Goal: Information Seeking & Learning: Learn about a topic

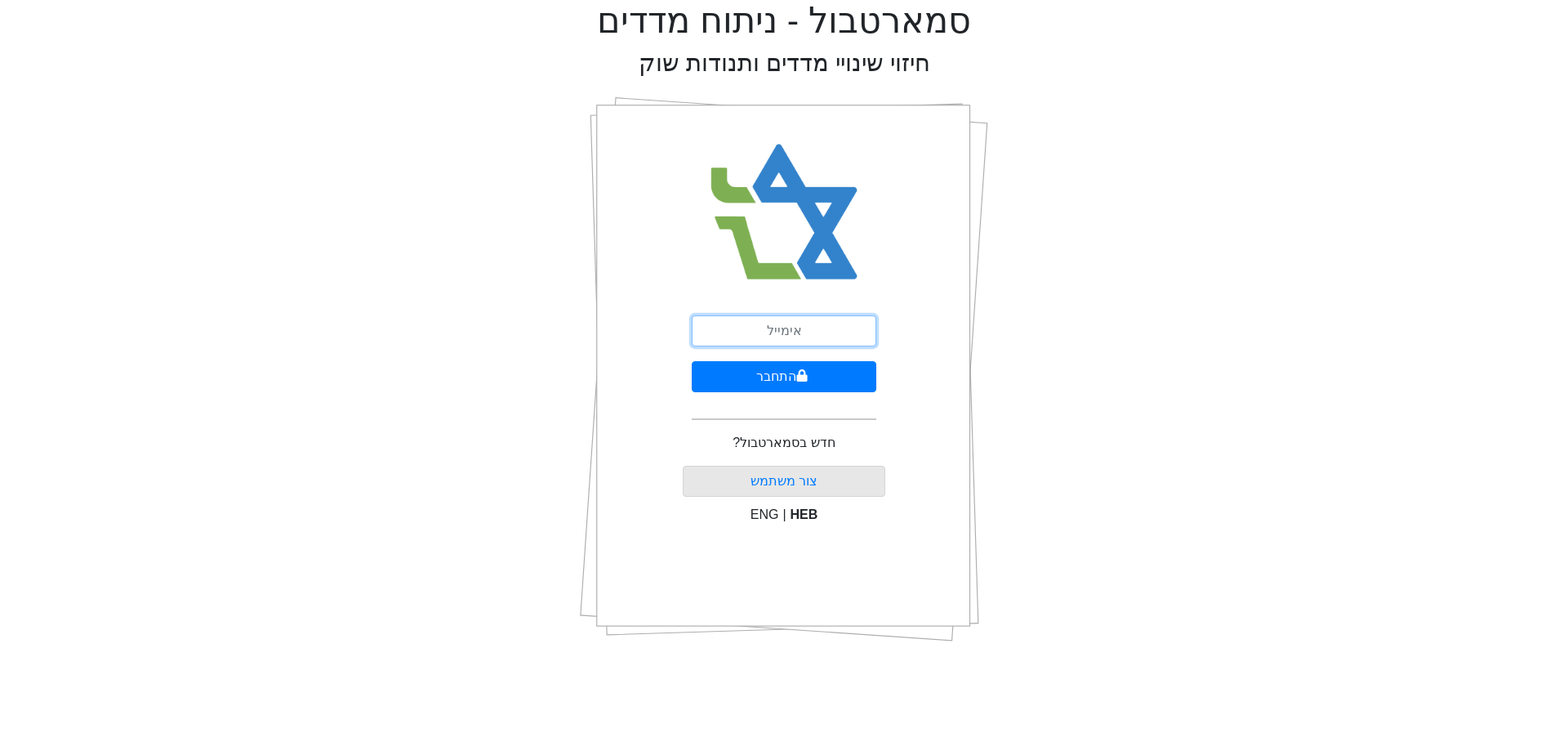
click at [761, 325] on input "email" at bounding box center [784, 331] width 184 height 31
type input "[EMAIL_ADDRESS][DOMAIN_NAME]"
click at [797, 364] on button "התחבר" at bounding box center [784, 377] width 184 height 31
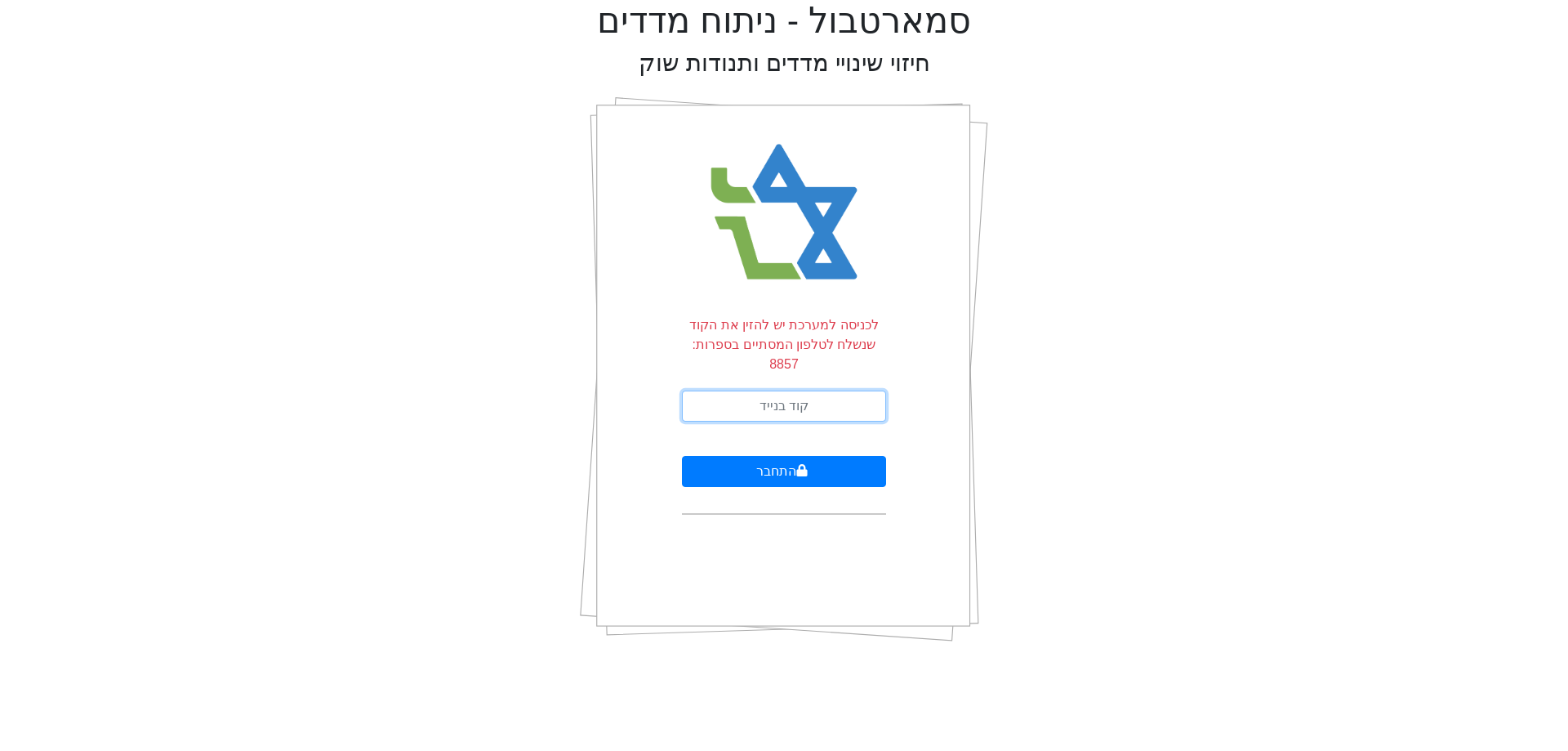
click at [794, 391] on input "text" at bounding box center [784, 406] width 204 height 31
type input "541232"
click at [682, 456] on button "התחבר" at bounding box center [784, 472] width 204 height 31
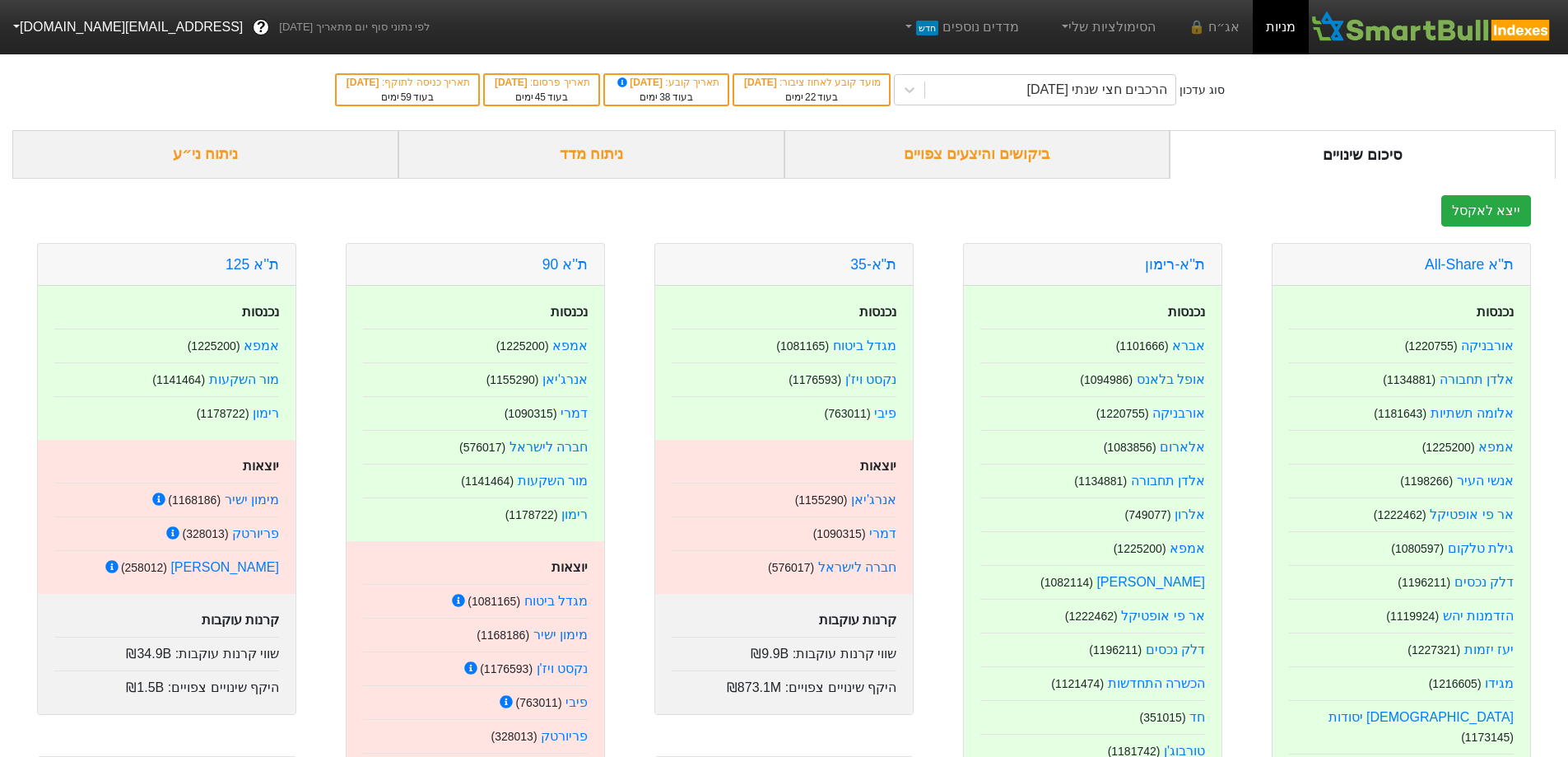
click at [229, 162] on div "ניתוח ני״ע" at bounding box center [205, 154] width 386 height 49
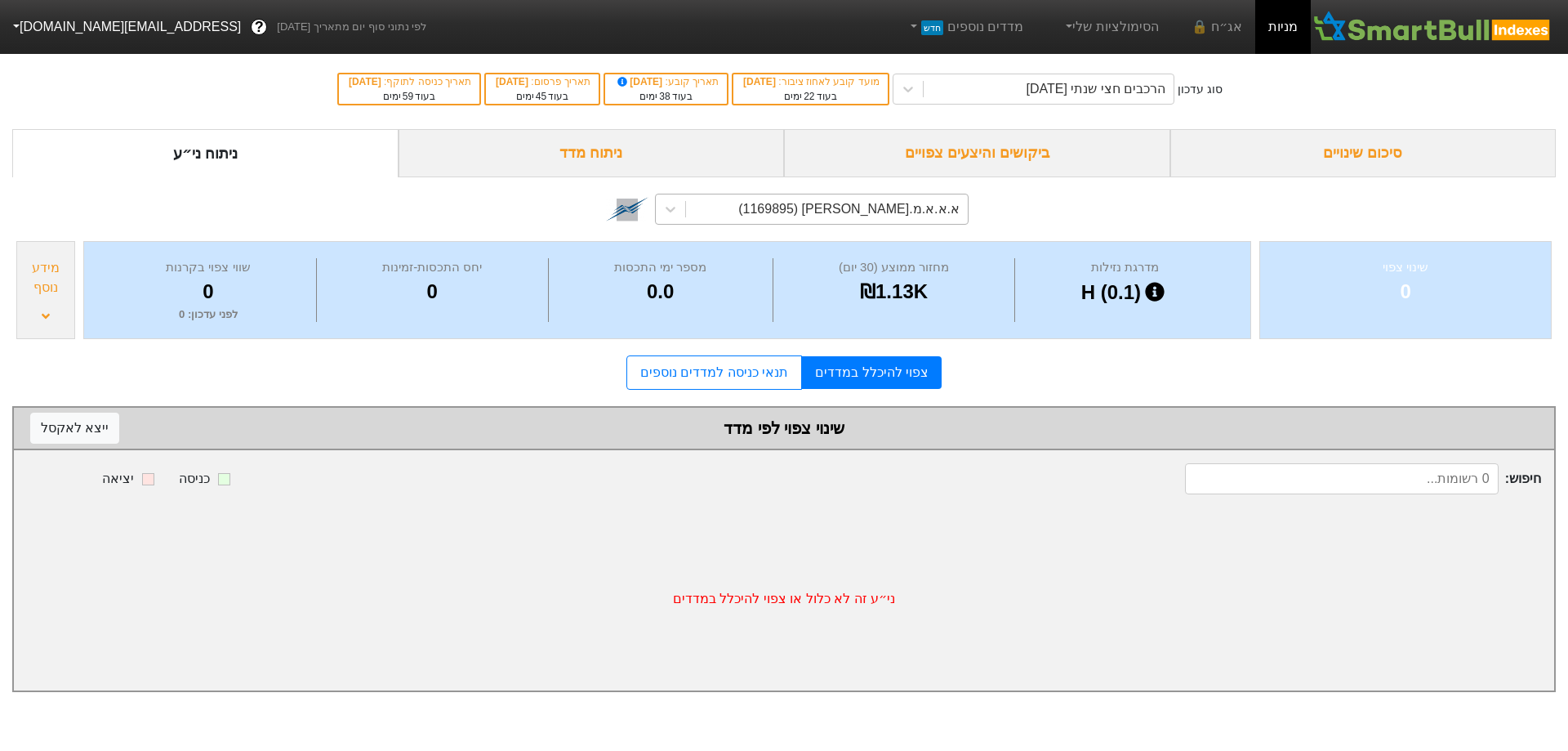
click at [908, 214] on div "א.א.א.מ.[PERSON_NAME] (1169895)" at bounding box center [849, 209] width 221 height 20
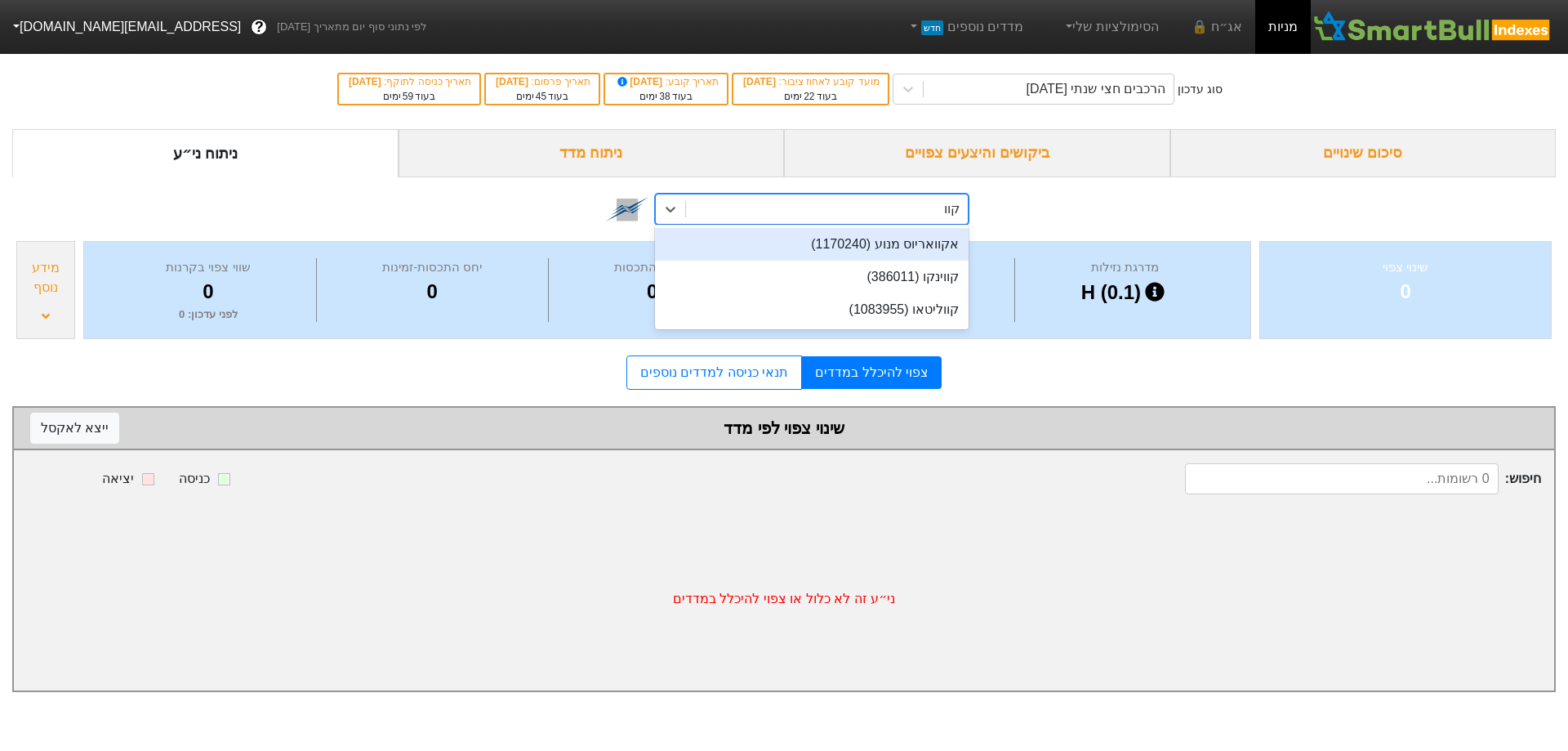
type input "[PERSON_NAME]"
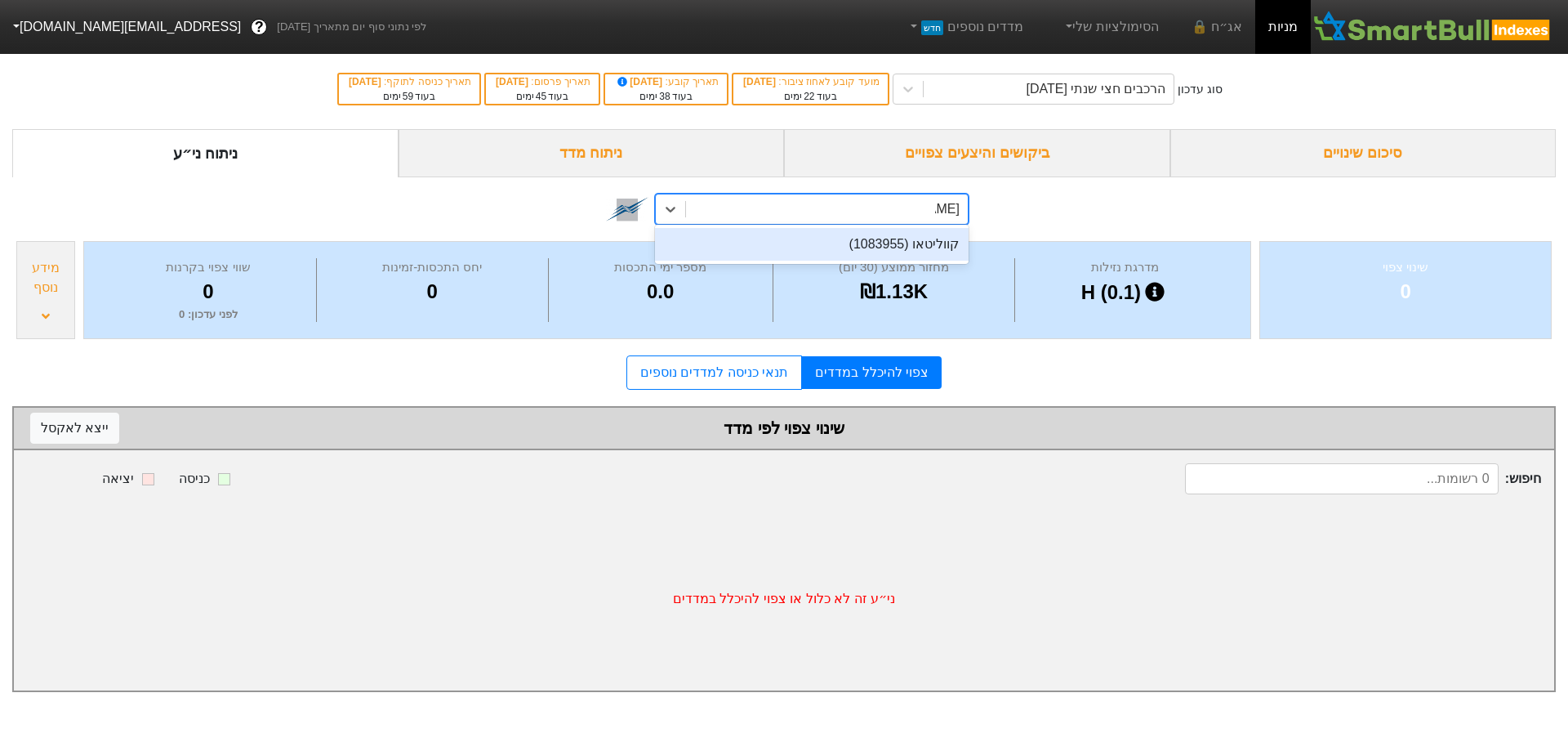
click at [903, 259] on div "קווליטאו (1083955)" at bounding box center [811, 244] width 314 height 33
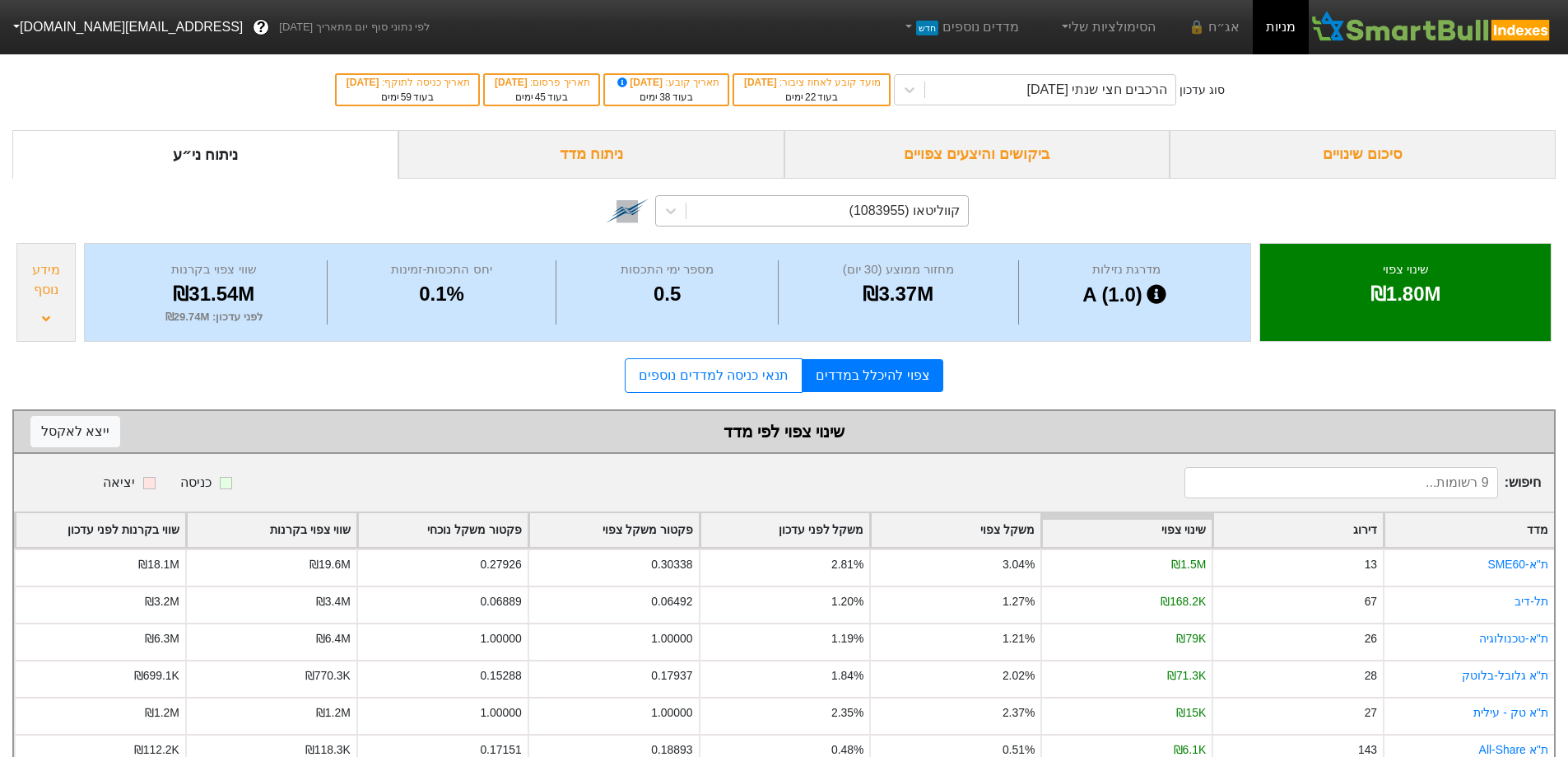
click at [581, 158] on div "ניתוח מדד" at bounding box center [592, 154] width 386 height 49
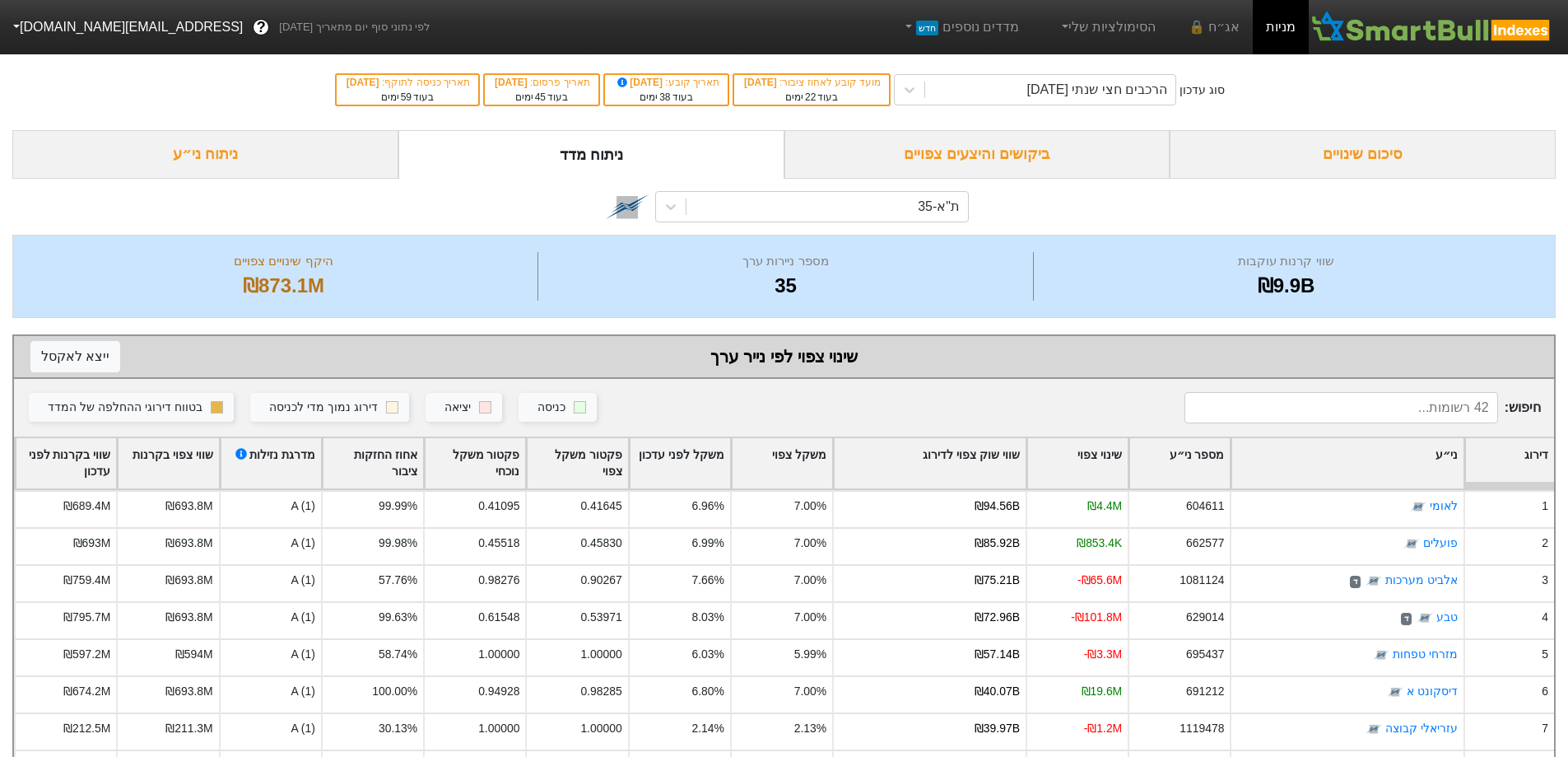
click at [1353, 151] on div "סיכום שינויים" at bounding box center [1363, 154] width 386 height 49
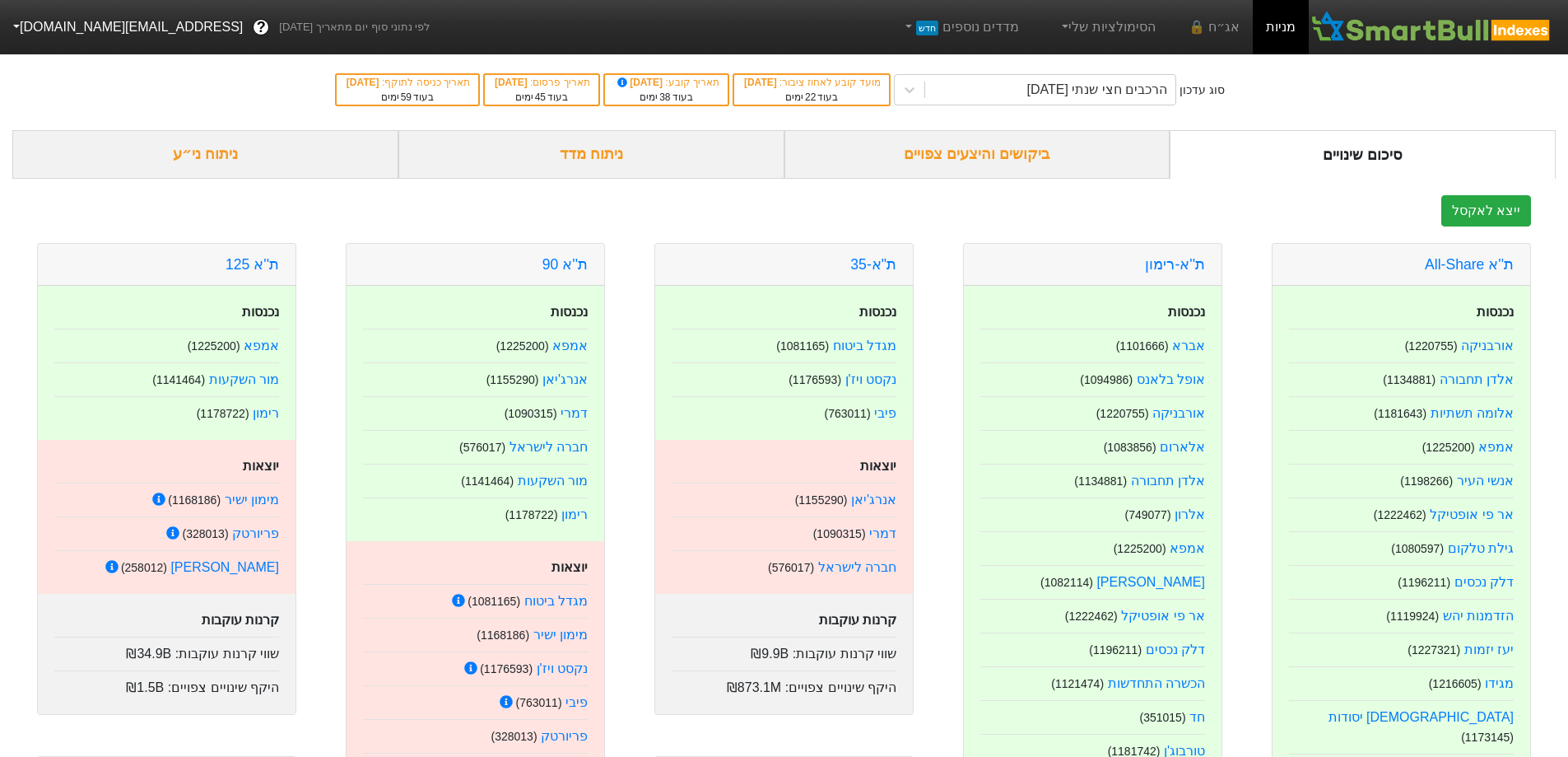
click at [606, 153] on div "ניתוח מדד" at bounding box center [592, 154] width 386 height 49
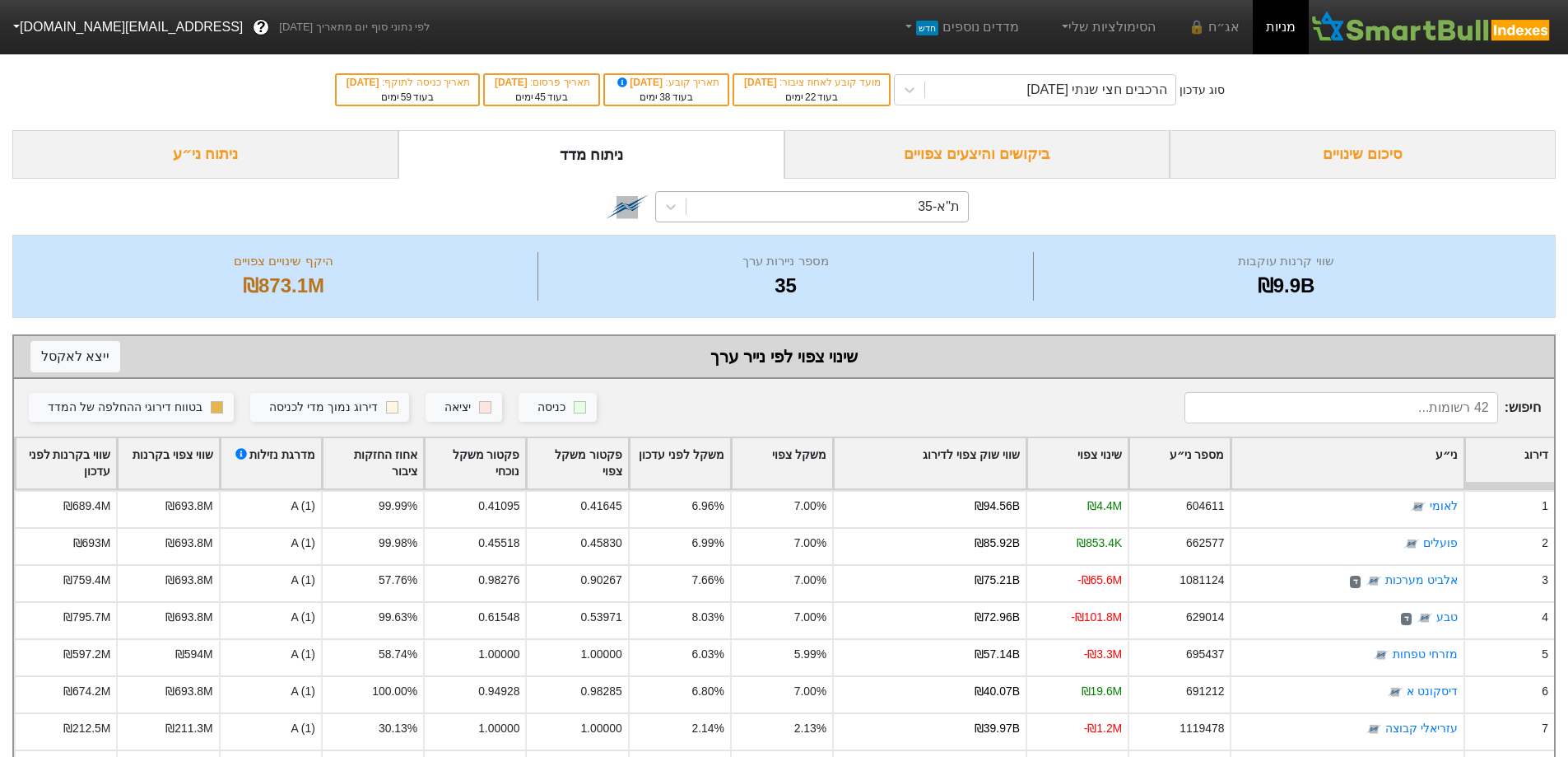
click at [882, 211] on div "ת"א-35" at bounding box center [827, 206] width 281 height 30
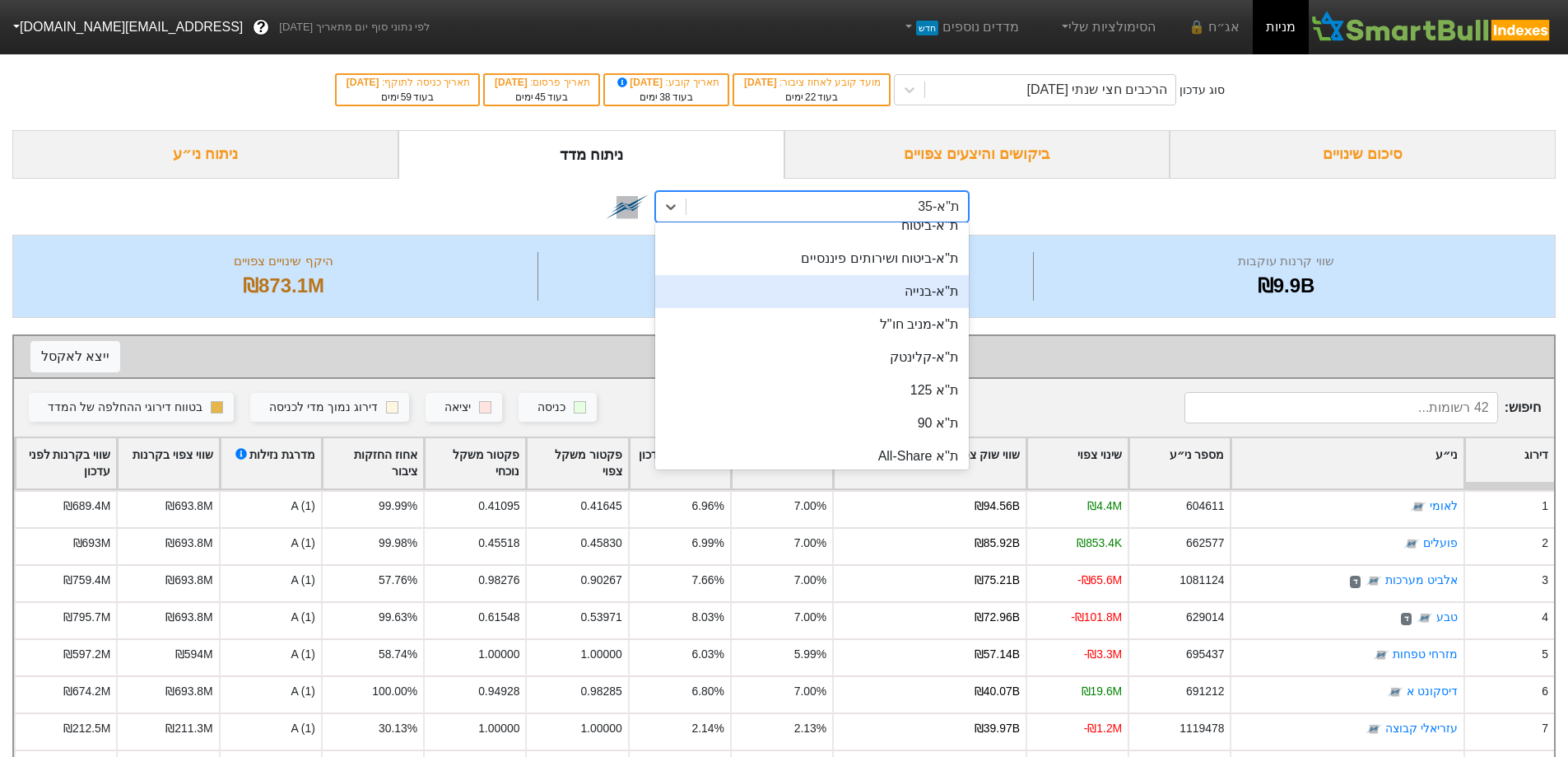
scroll to position [164, 0]
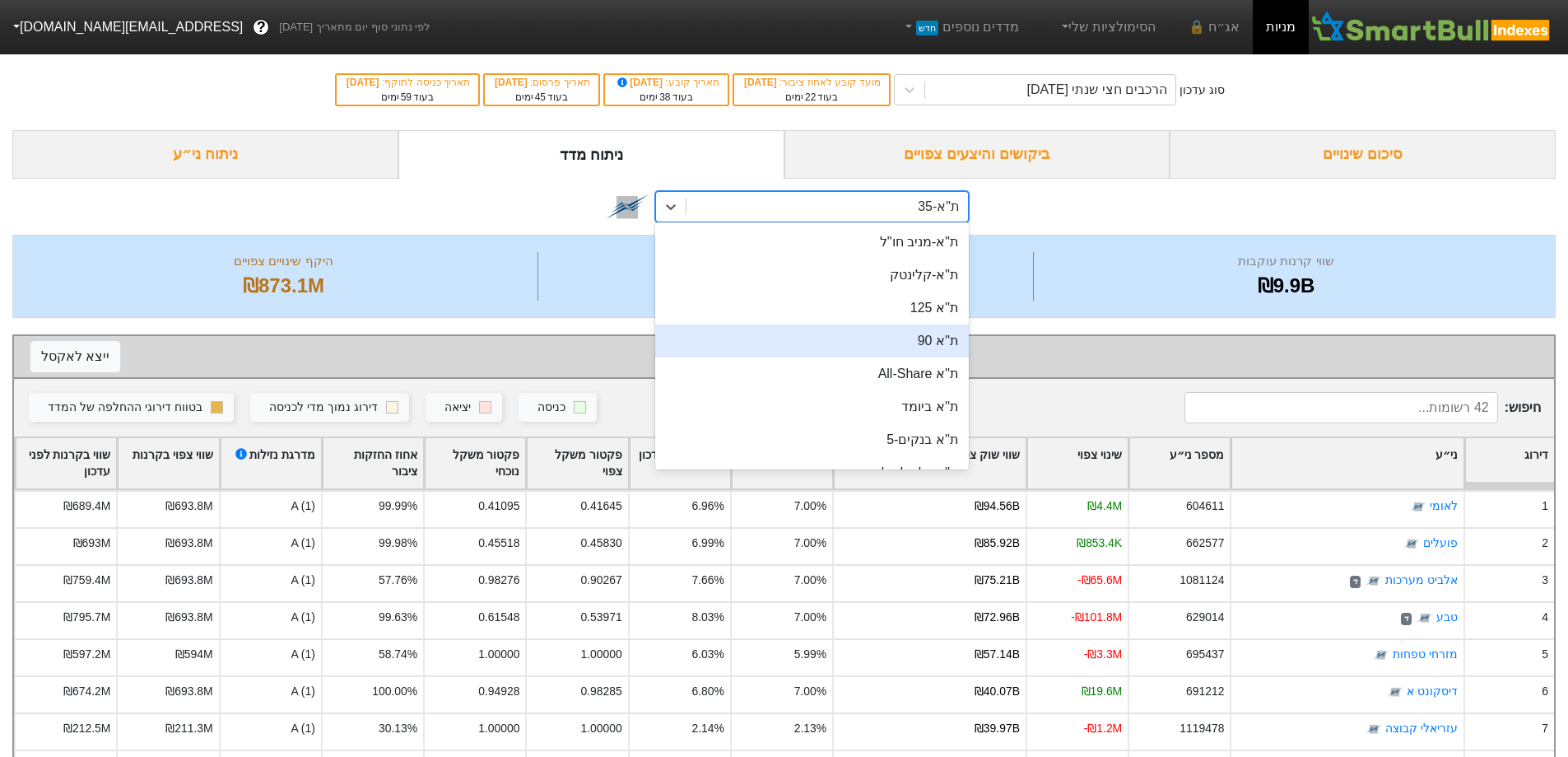
click at [918, 343] on div "ת''א 90" at bounding box center [812, 341] width 314 height 33
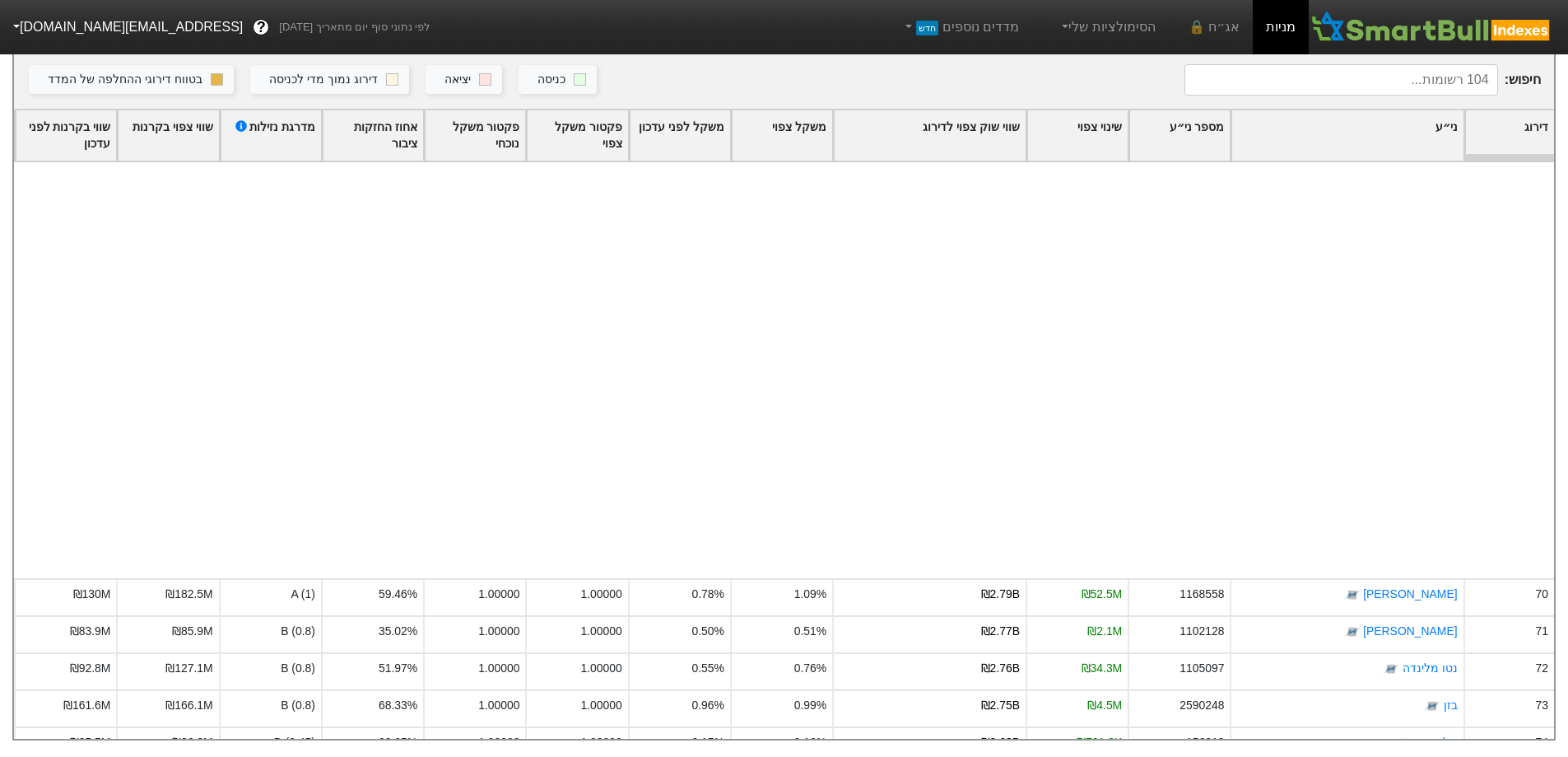
scroll to position [2635, 0]
